Goal: Obtain resource: Obtain resource

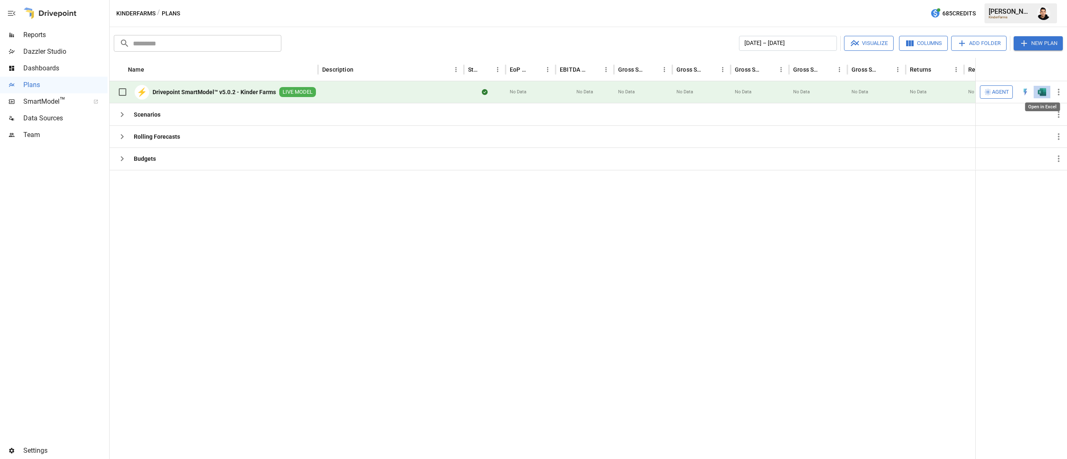
click at [1040, 92] on img "Open in Excel" at bounding box center [1041, 92] width 8 height 8
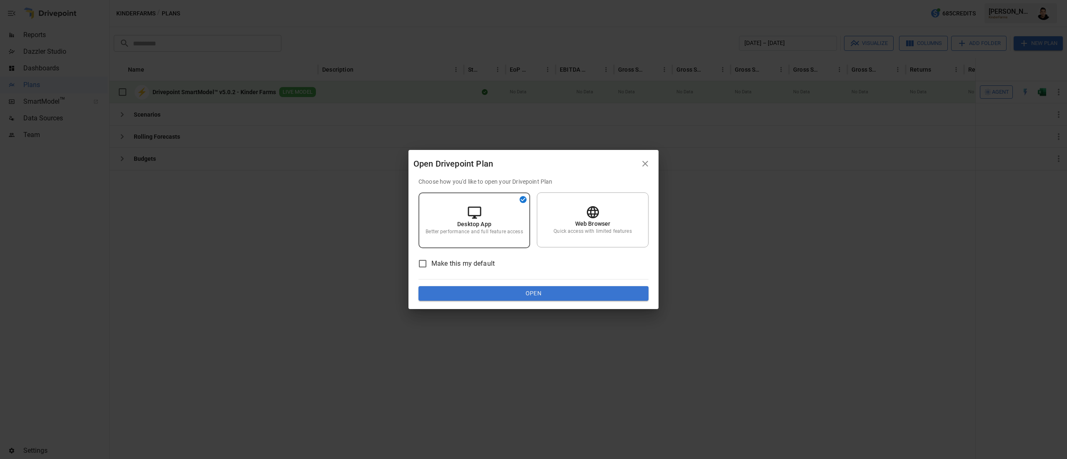
click at [575, 302] on div "Choose how you'd like to open your Drivepoint Plan Desktop App Better performan…" at bounding box center [533, 243] width 250 height 132
click at [569, 292] on button "Open" at bounding box center [533, 293] width 230 height 15
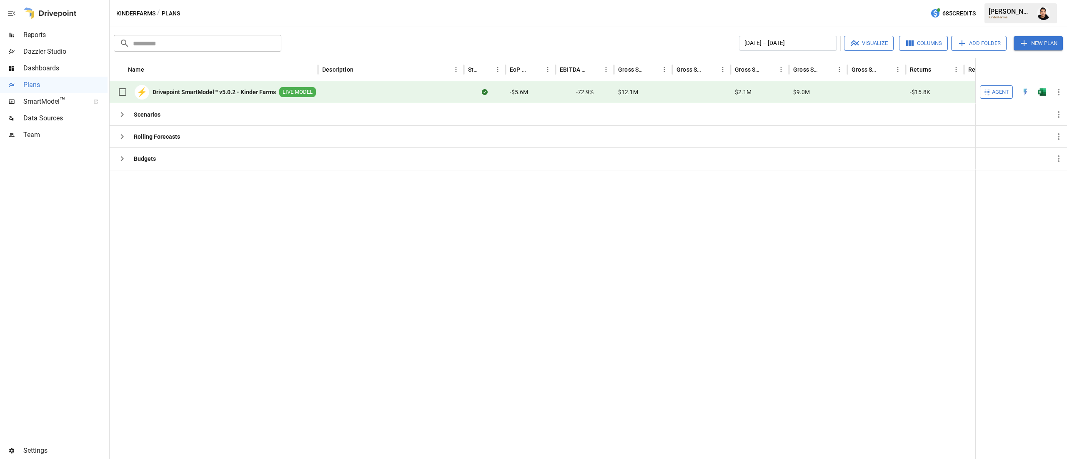
click at [1035, 95] on button "button" at bounding box center [1041, 92] width 27 height 12
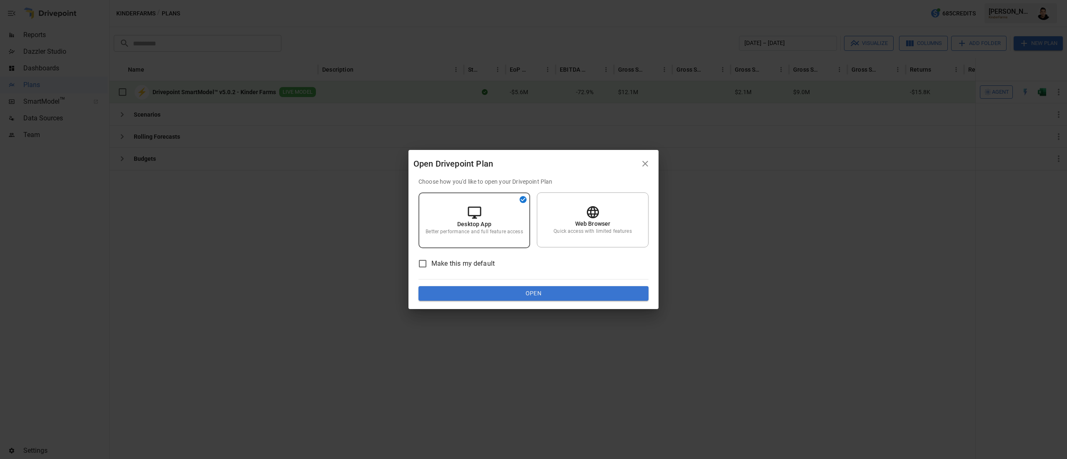
click at [587, 305] on div "Choose how you'd like to open your Drivepoint Plan Desktop App Better performan…" at bounding box center [533, 243] width 250 height 132
click at [579, 295] on button "Open" at bounding box center [533, 293] width 230 height 15
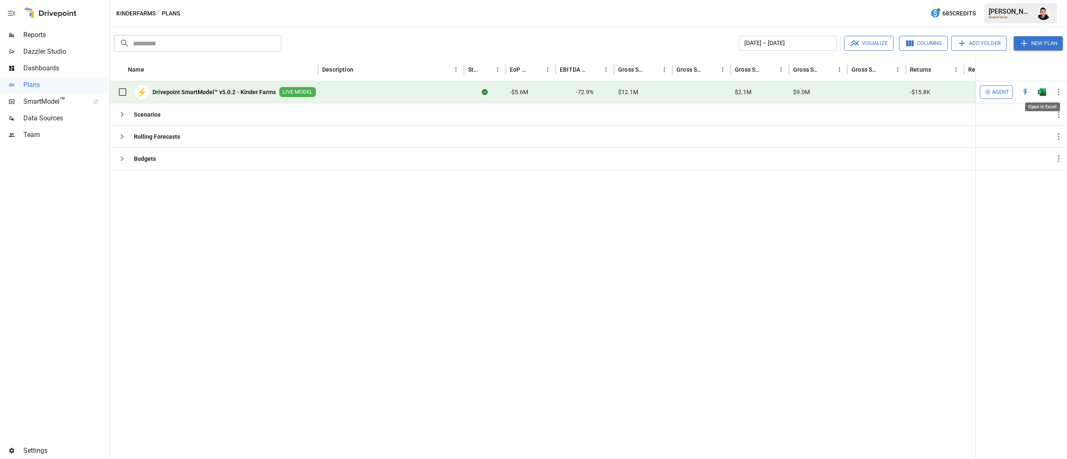
click at [1043, 95] on img "Open in Excel" at bounding box center [1041, 92] width 8 height 8
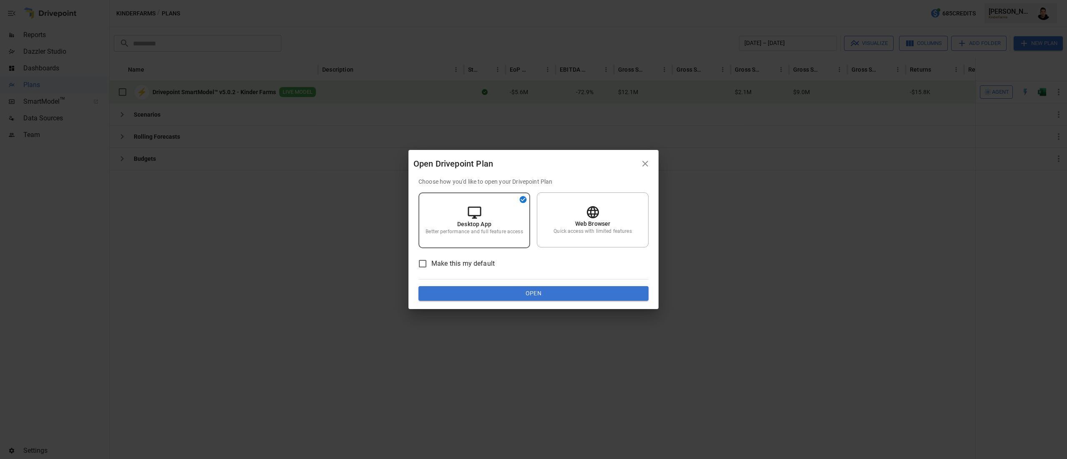
click at [597, 271] on div "Make this my default" at bounding box center [533, 263] width 230 height 17
click at [544, 293] on button "Open" at bounding box center [533, 293] width 230 height 15
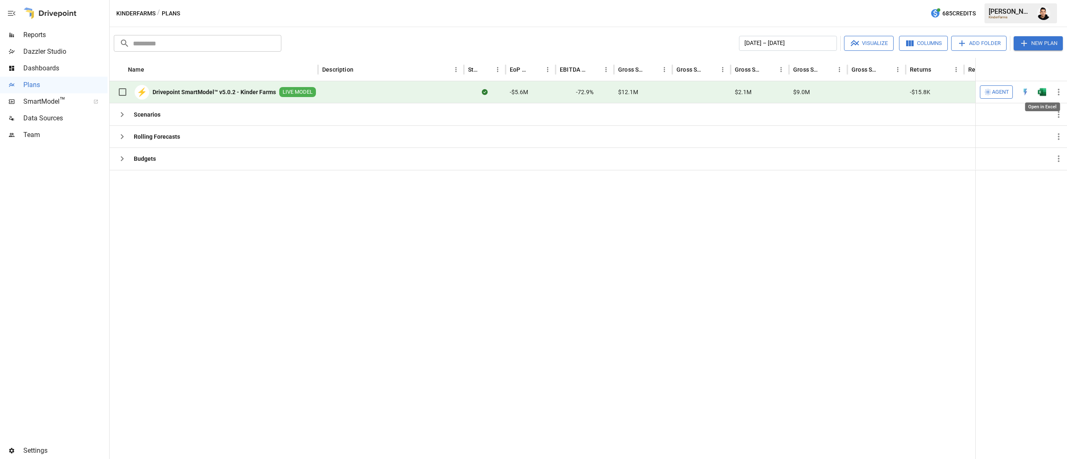
click at [1038, 90] on img "Open in Excel" at bounding box center [1041, 92] width 8 height 8
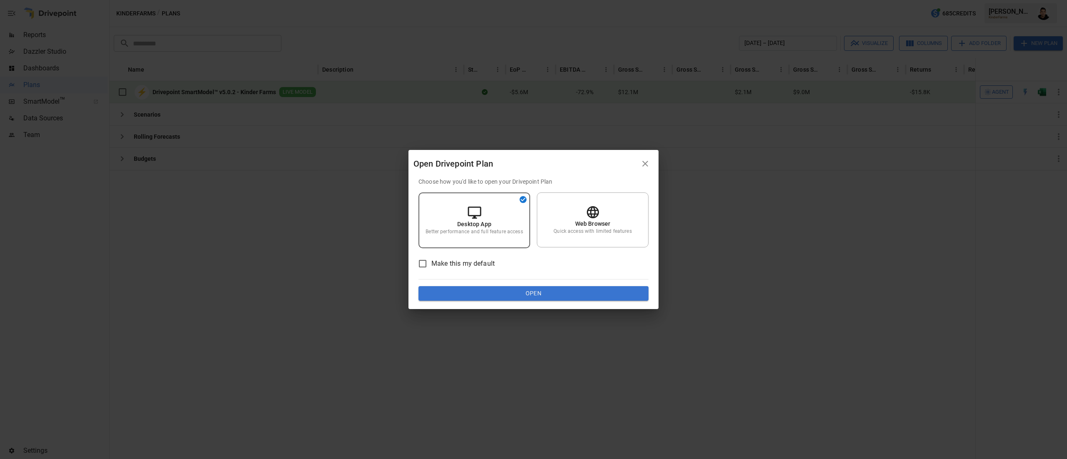
click at [580, 298] on button "Open" at bounding box center [533, 293] width 230 height 15
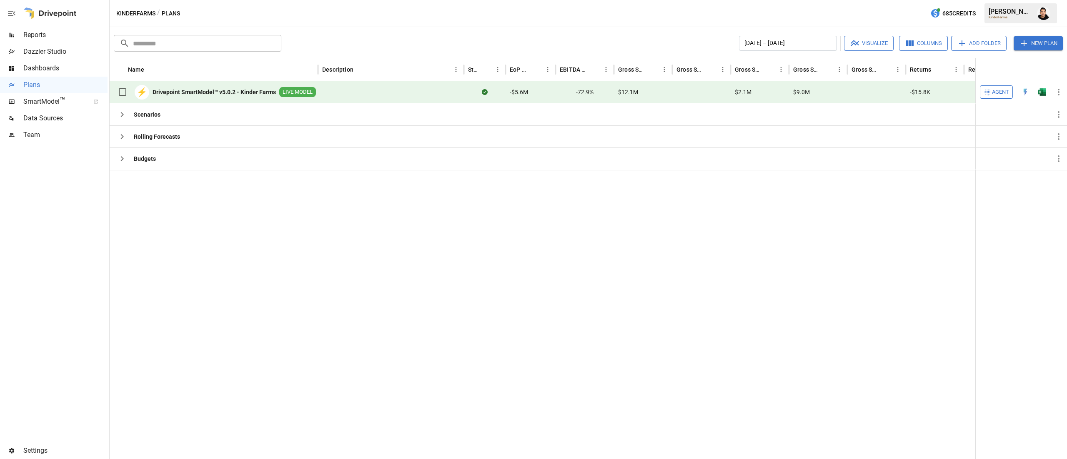
click at [1049, 91] on button "button" at bounding box center [1041, 92] width 27 height 12
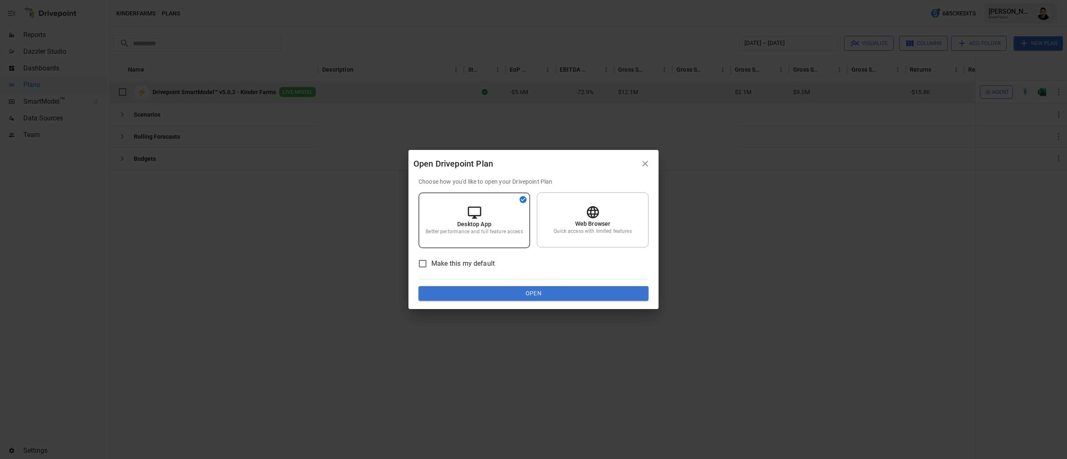
click at [560, 293] on button "Open" at bounding box center [533, 293] width 230 height 15
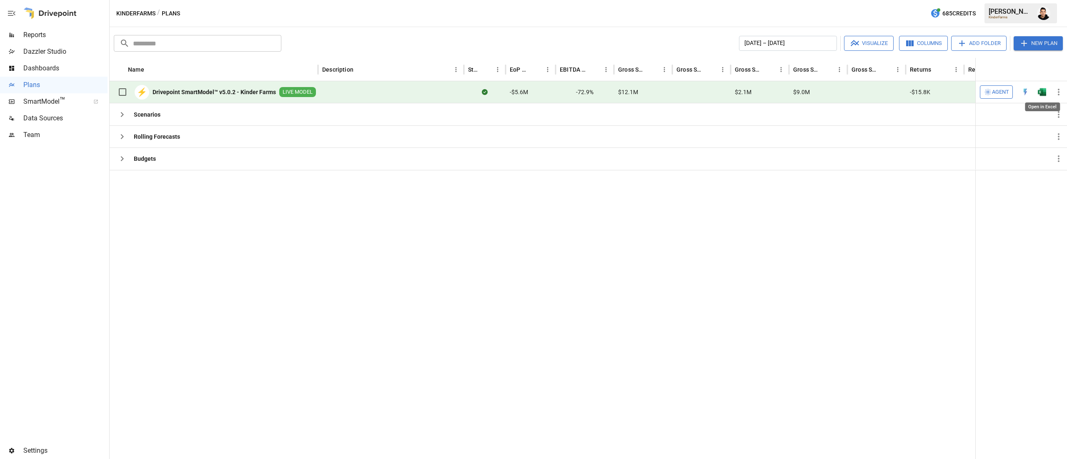
click at [1044, 90] on img "Open in Excel" at bounding box center [1041, 92] width 8 height 8
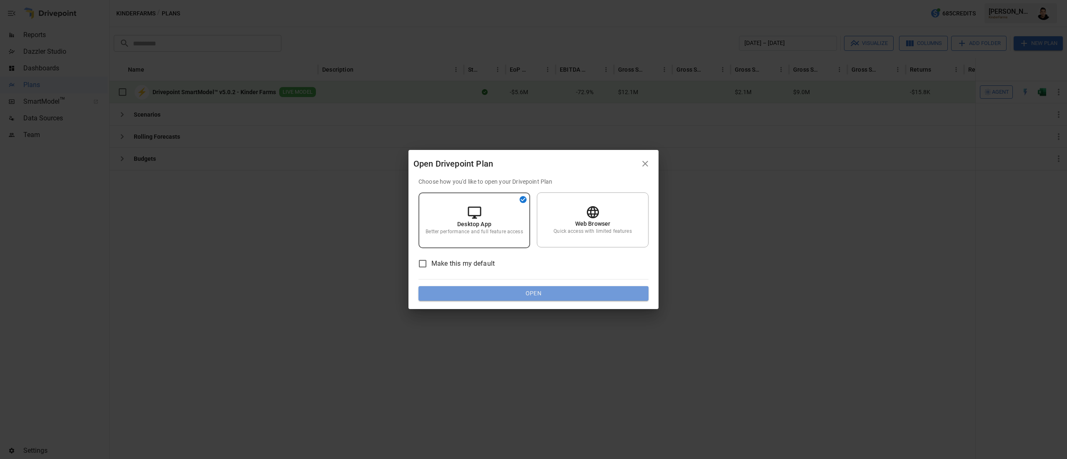
click at [602, 290] on button "Open" at bounding box center [533, 293] width 230 height 15
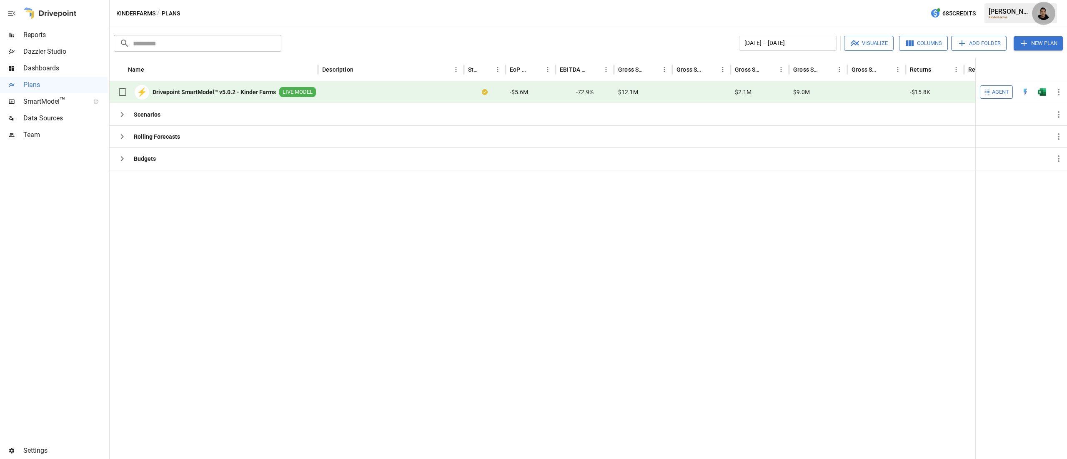
click at [1040, 20] on button "button" at bounding box center [1043, 13] width 23 height 23
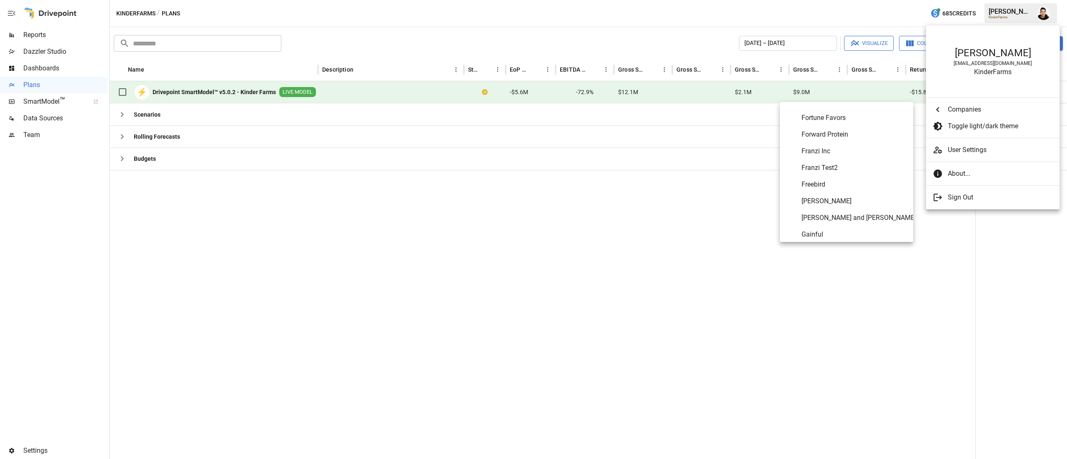
scroll to position [1597, 0]
click at [822, 190] on li "Freebird" at bounding box center [846, 183] width 133 height 17
